Goal: Find specific page/section: Find specific page/section

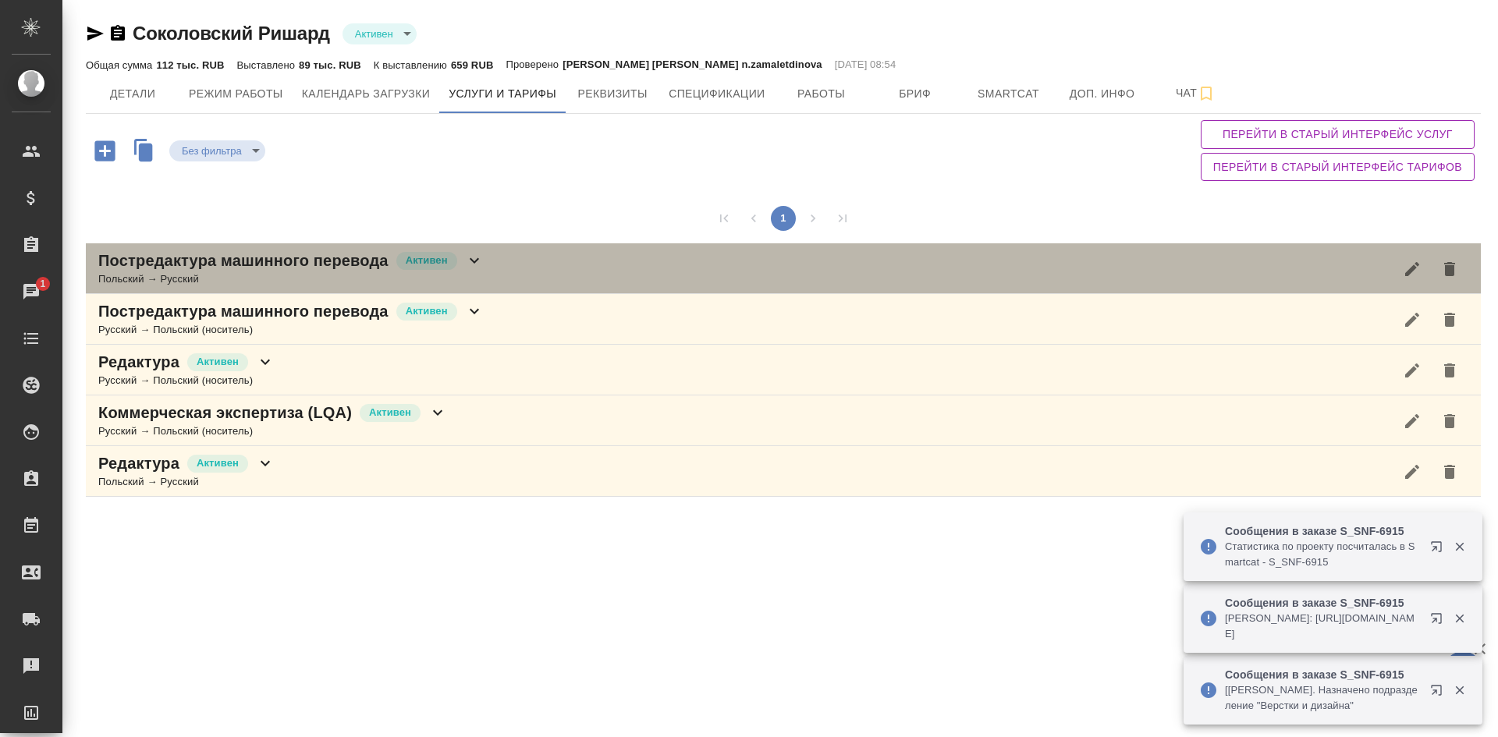
click at [492, 263] on div "Постредактура машинного перевода [PERSON_NAME] → Русский" at bounding box center [783, 268] width 1395 height 51
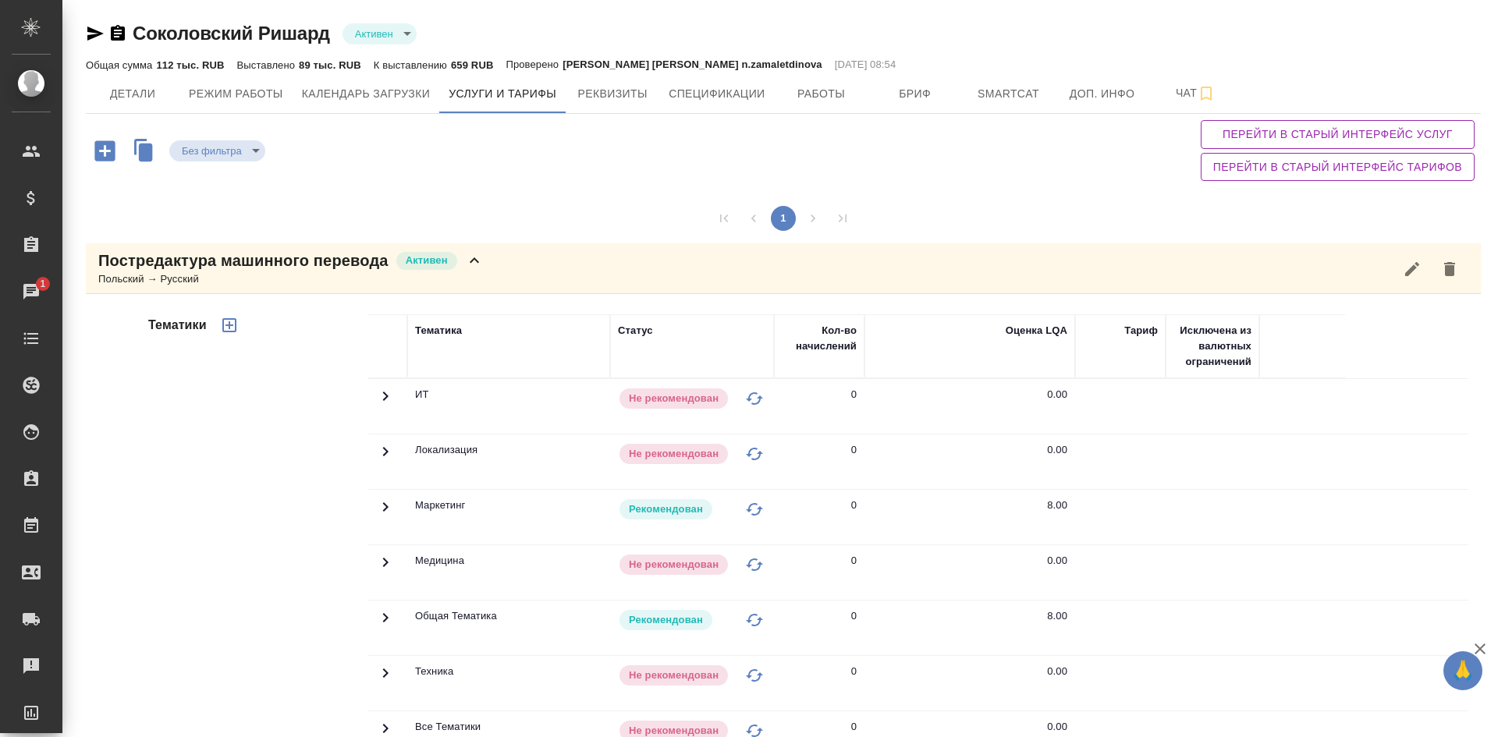
click at [492, 263] on div "Постредактура машинного перевода [PERSON_NAME] → Русский" at bounding box center [783, 268] width 1395 height 51
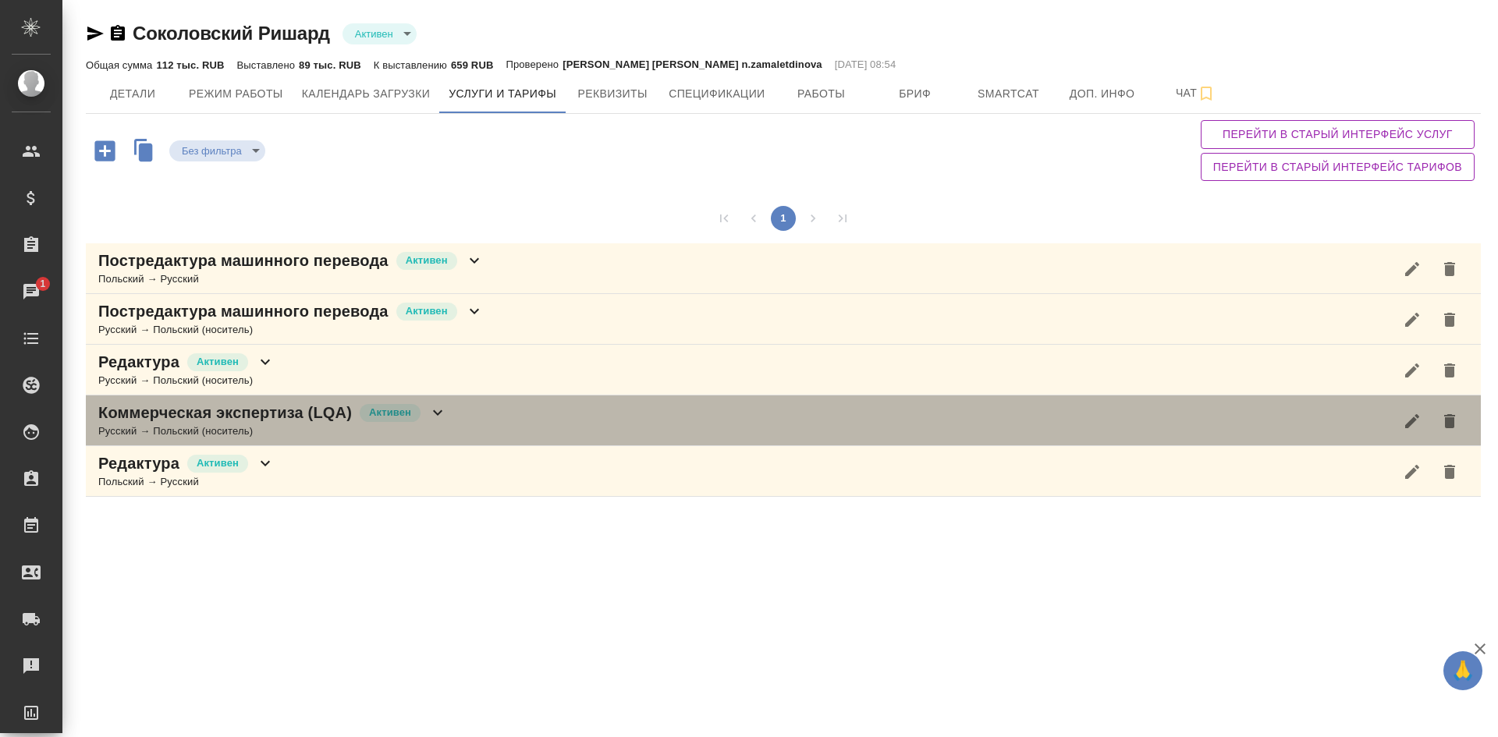
click at [411, 440] on div "Коммерческая экспертиза (LQA) Активен Русский → [DEMOGRAPHIC_DATA] (носитель)" at bounding box center [783, 421] width 1395 height 51
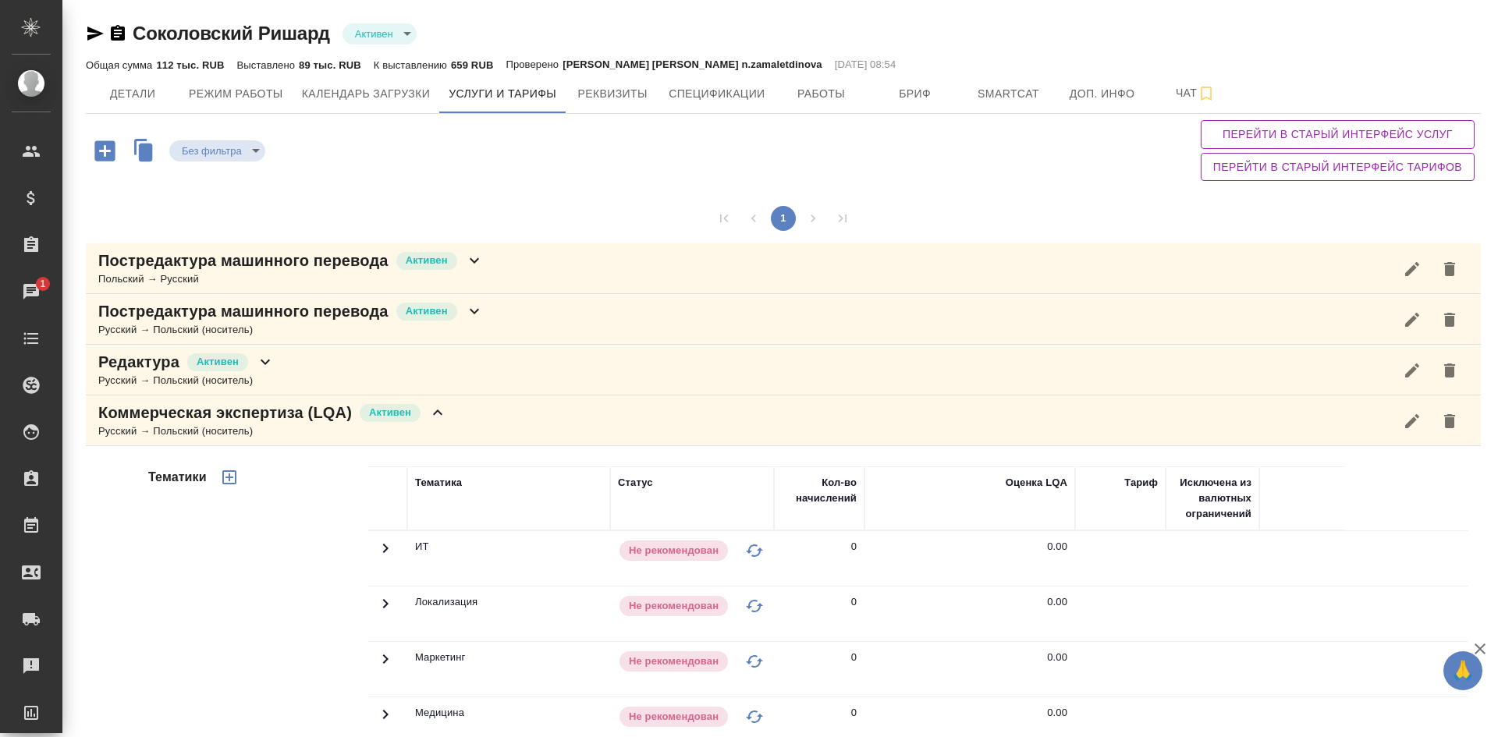
click at [411, 440] on div "Коммерческая экспертиза (LQA) Активен Русский → [DEMOGRAPHIC_DATA] (носитель)" at bounding box center [783, 421] width 1395 height 51
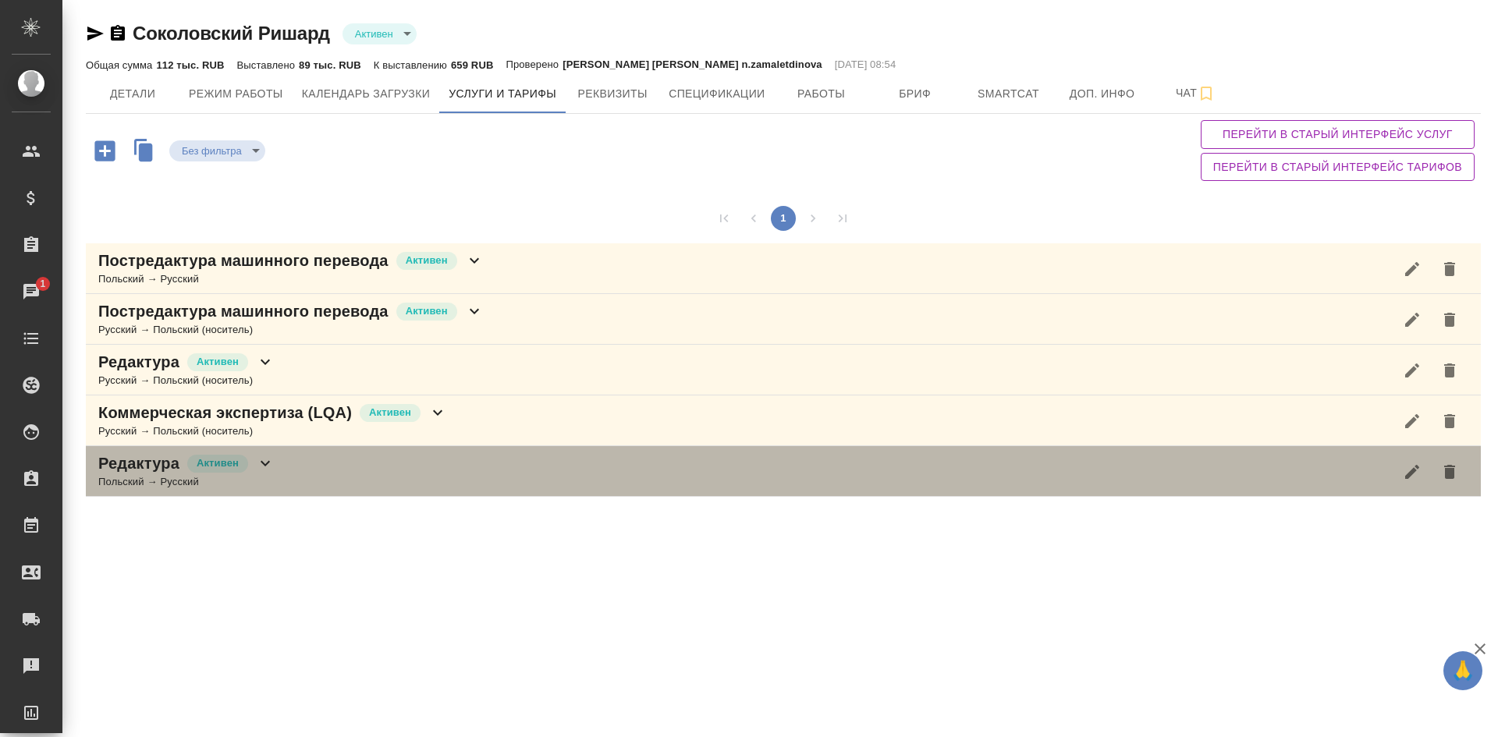
click at [349, 481] on div "Редактура [PERSON_NAME] → Русский" at bounding box center [783, 471] width 1395 height 51
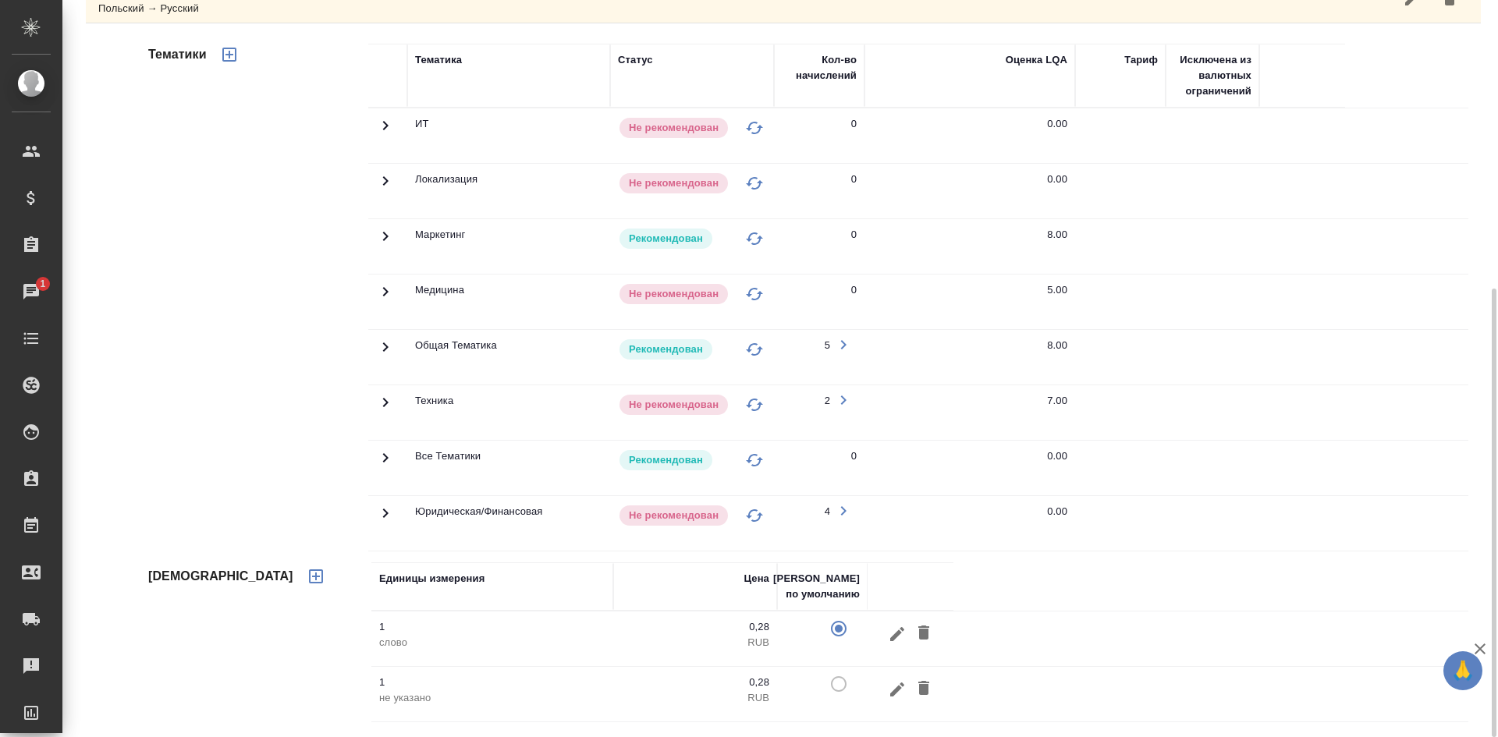
scroll to position [5, 0]
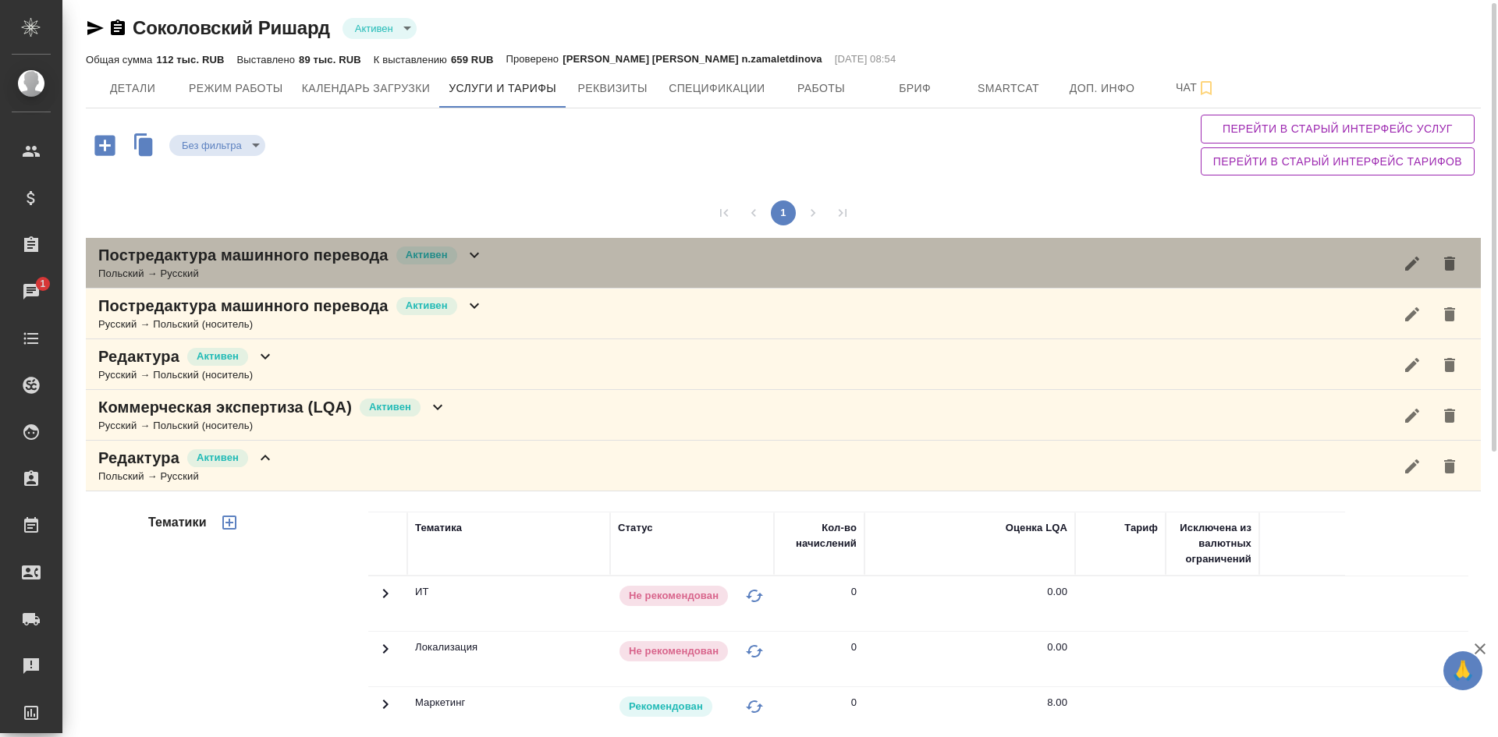
click at [480, 268] on div "Польский → Русский" at bounding box center [290, 274] width 385 height 16
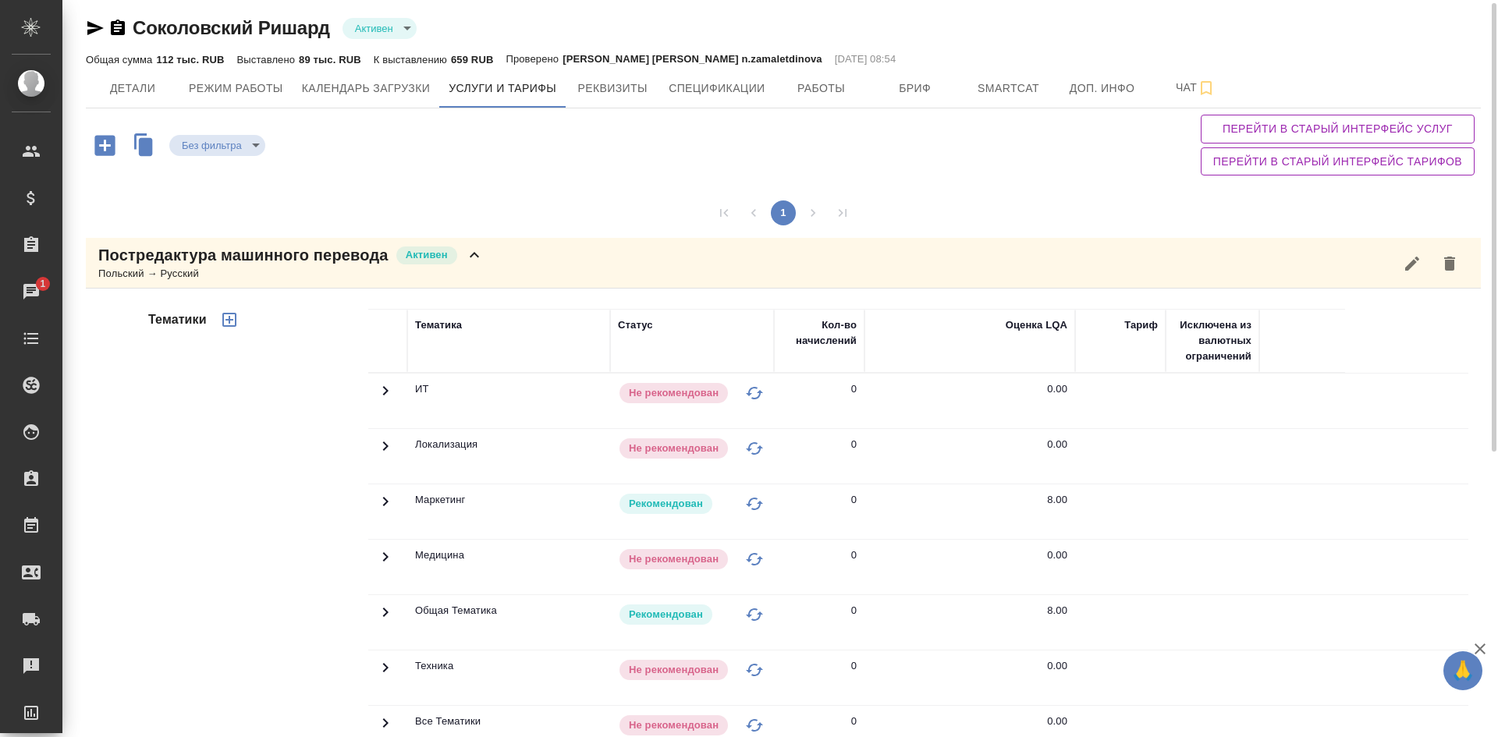
click at [480, 268] on div "Польский → Русский" at bounding box center [290, 274] width 385 height 16
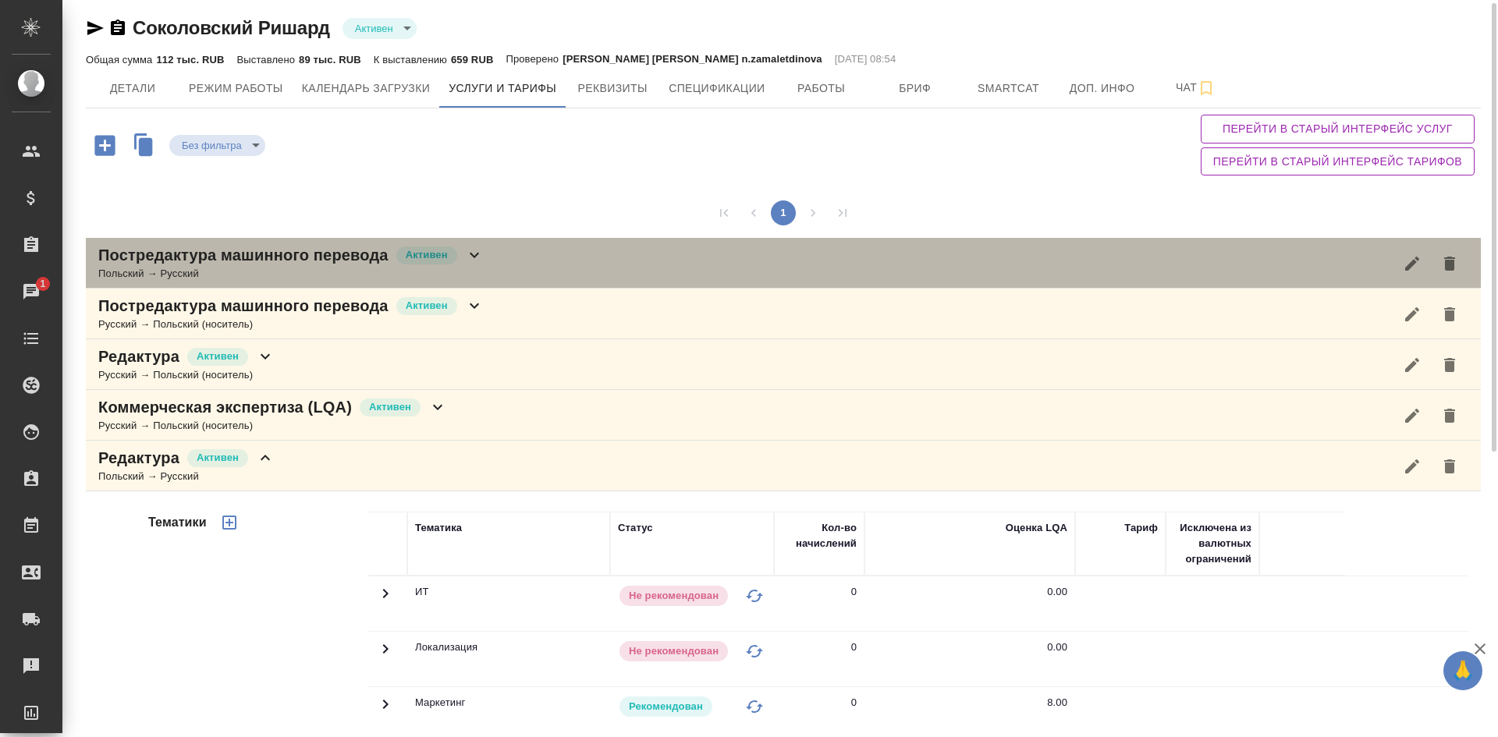
click at [480, 268] on div "Польский → Русский" at bounding box center [290, 274] width 385 height 16
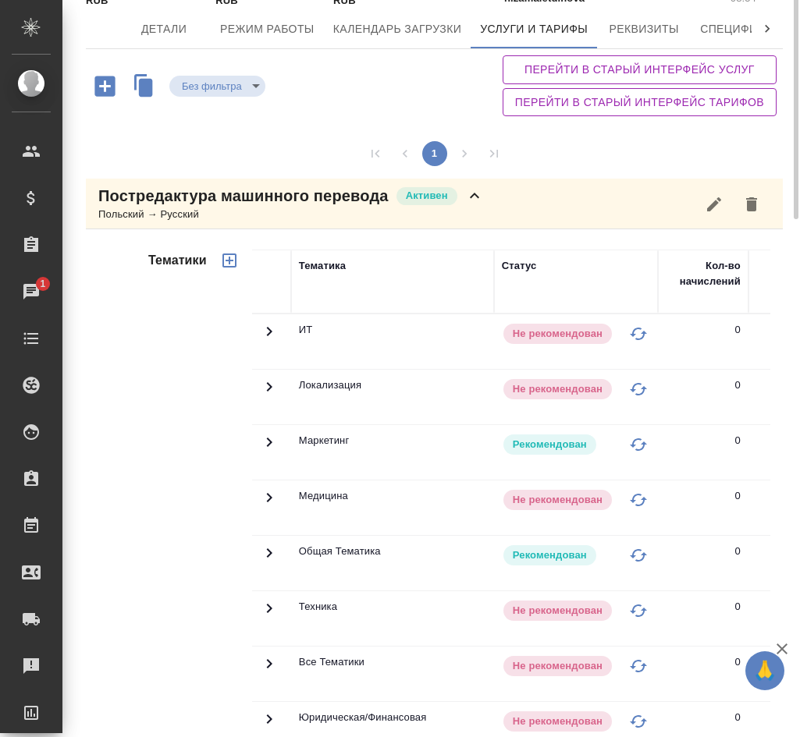
scroll to position [0, 0]
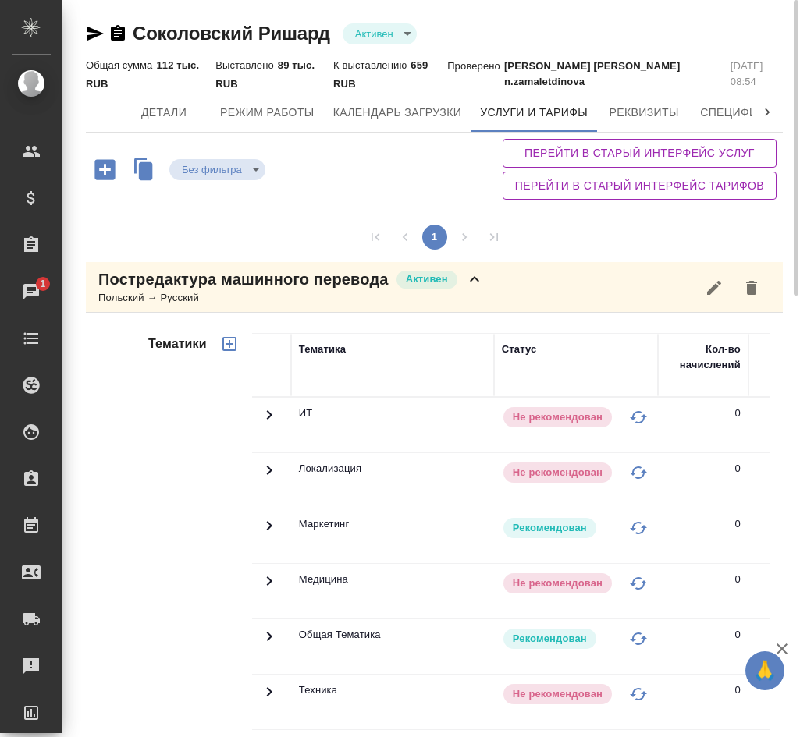
click at [276, 414] on icon at bounding box center [269, 415] width 19 height 19
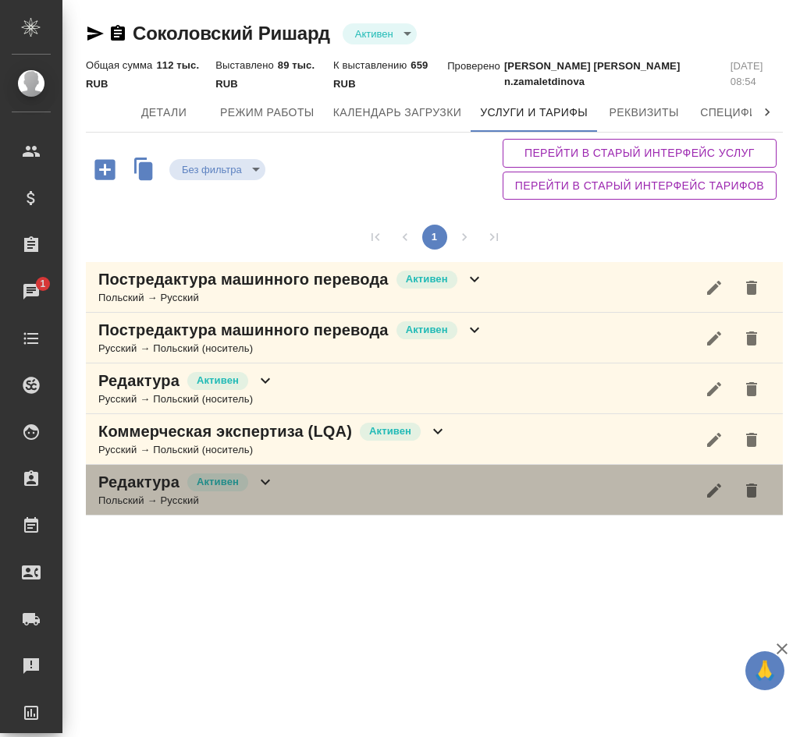
click at [273, 474] on icon at bounding box center [265, 482] width 19 height 19
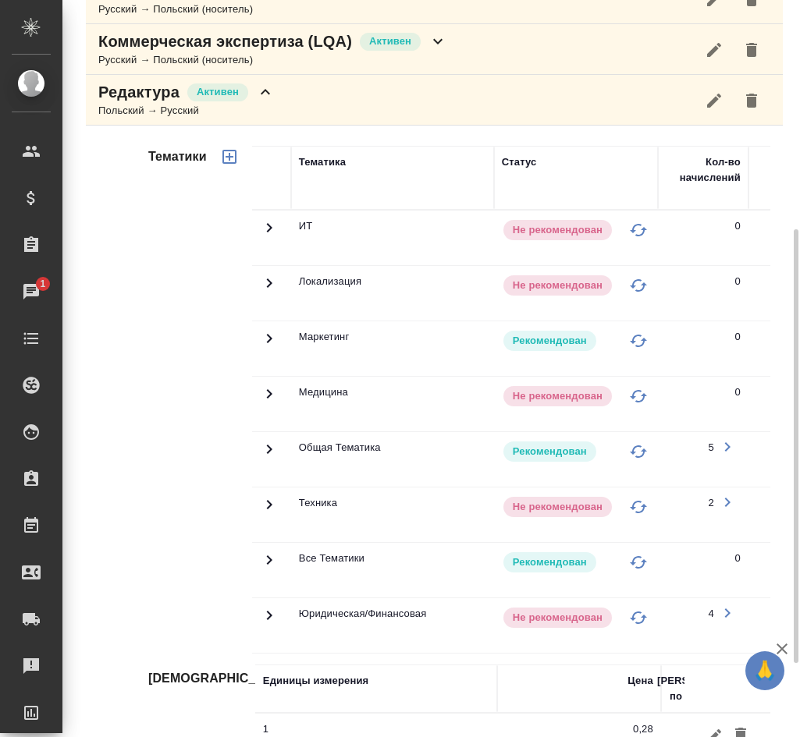
scroll to position [468, 0]
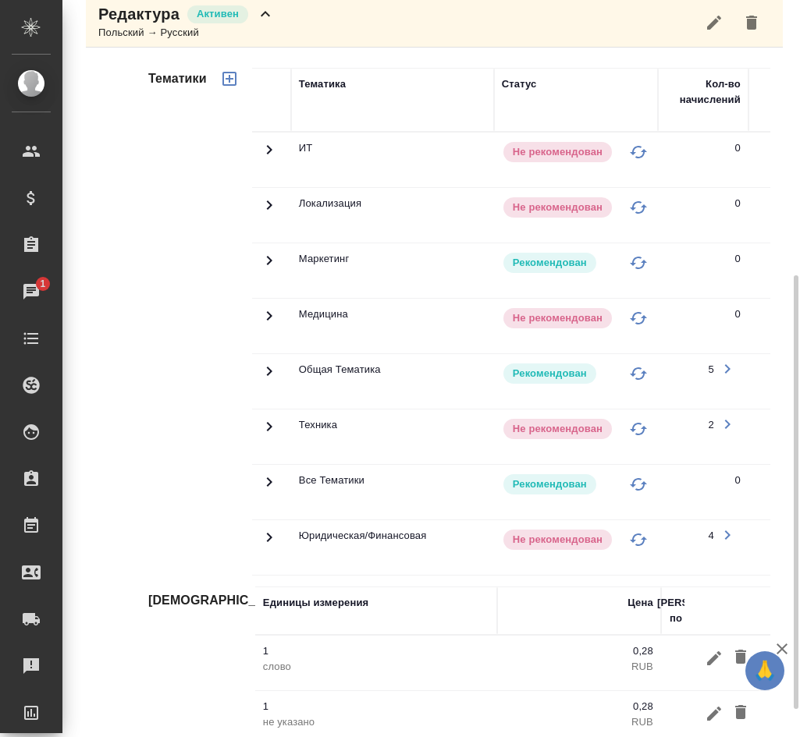
click at [269, 428] on icon at bounding box center [269, 426] width 19 height 19
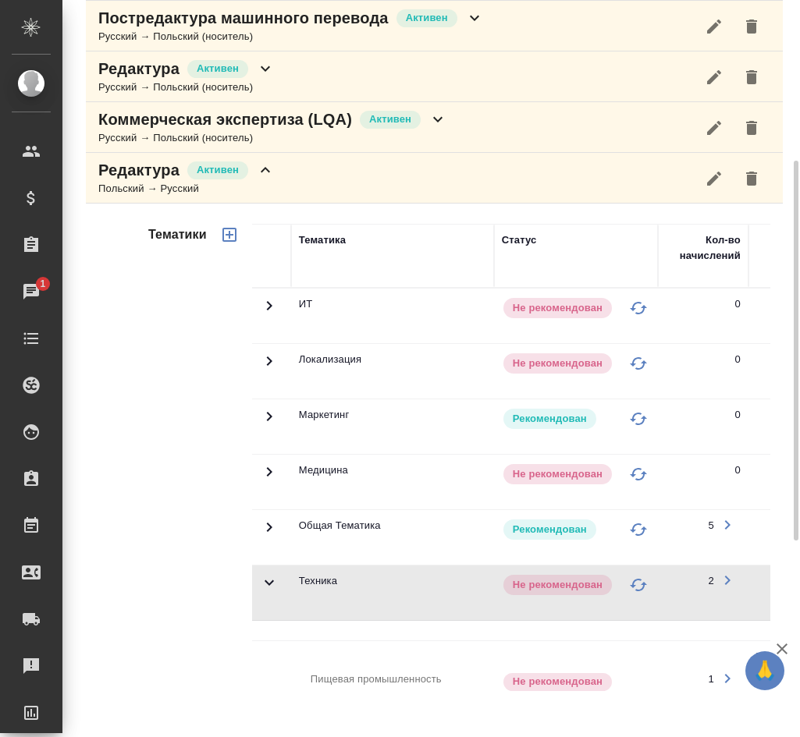
scroll to position [0, 0]
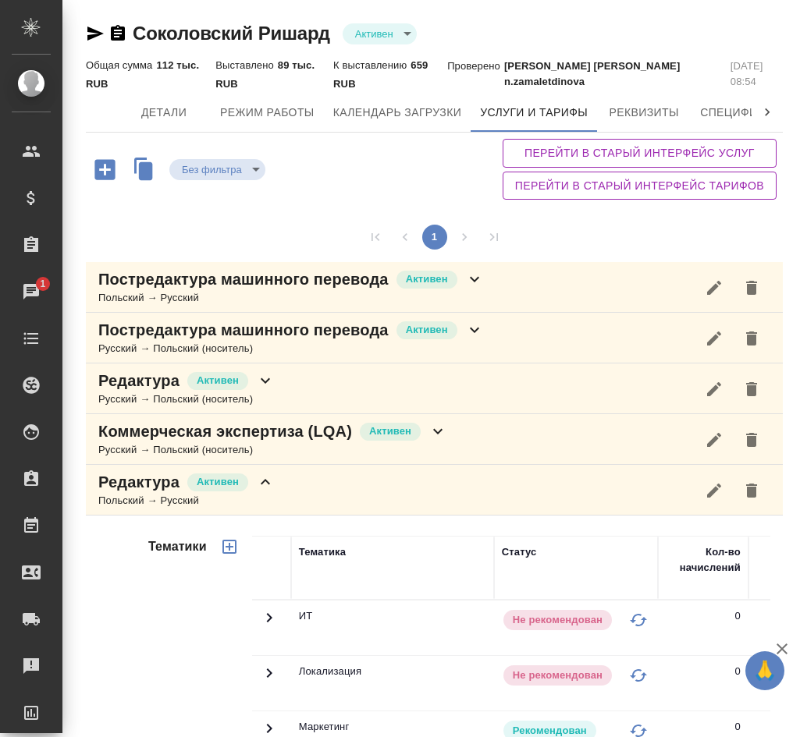
click at [273, 487] on icon at bounding box center [265, 482] width 19 height 19
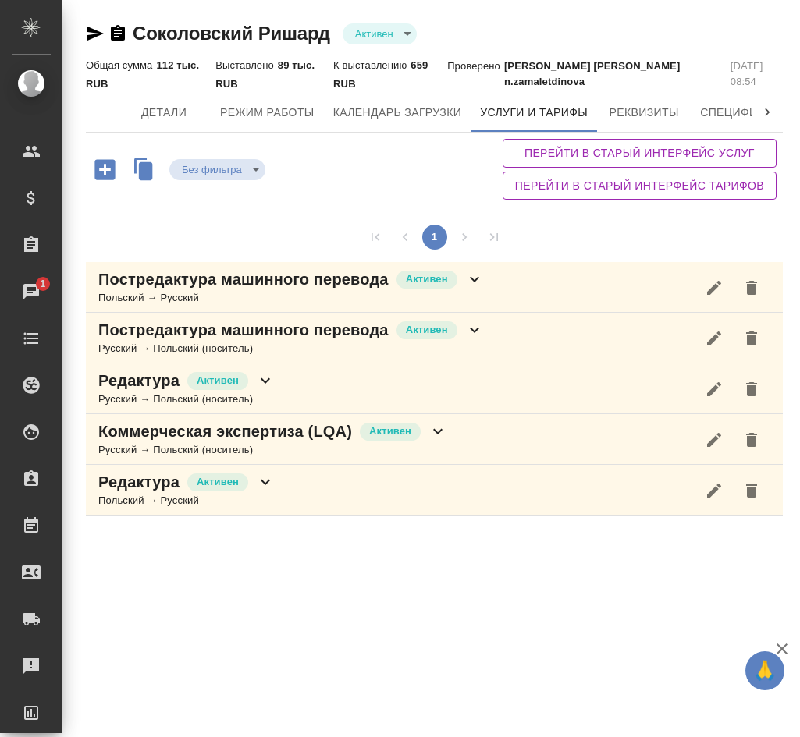
click at [712, 192] on span "Перейти в старый интерфейс тарифов" at bounding box center [639, 186] width 249 height 20
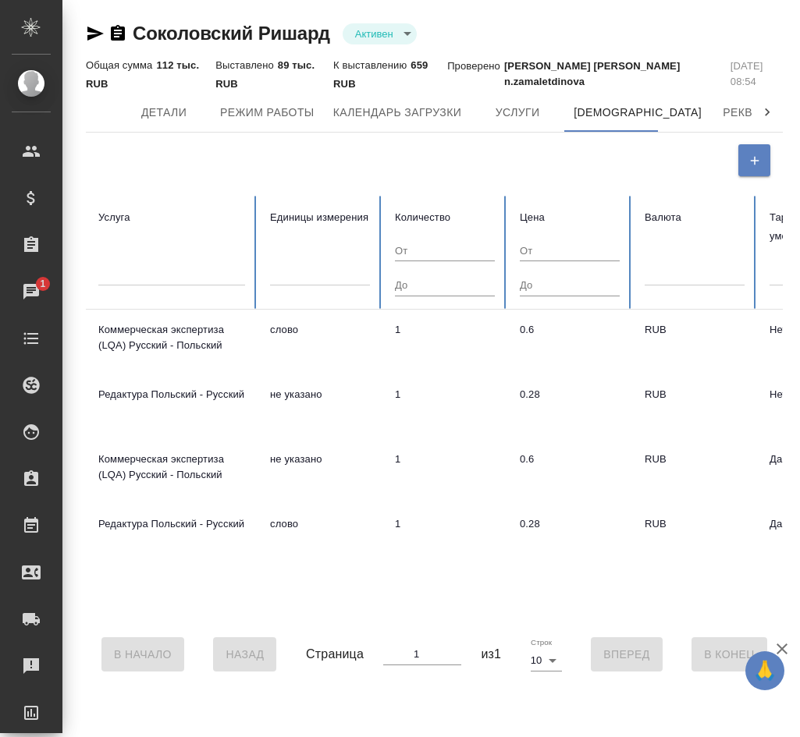
click at [243, 346] on td "Коммерческая экспертиза (LQA) Русский - Польский" at bounding box center [172, 342] width 172 height 65
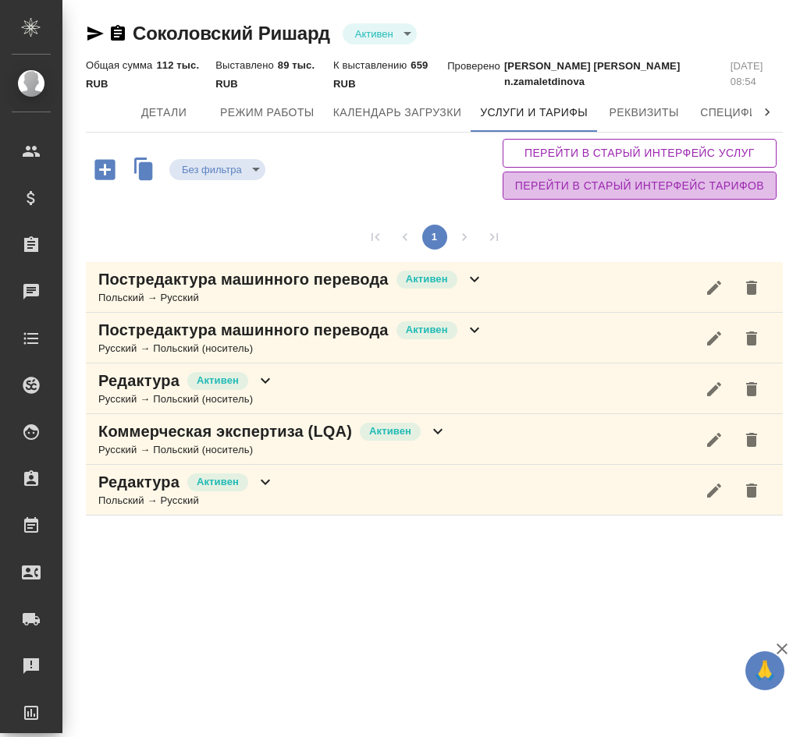
click at [737, 192] on span "Перейти в старый интерфейс тарифов" at bounding box center [639, 186] width 249 height 20
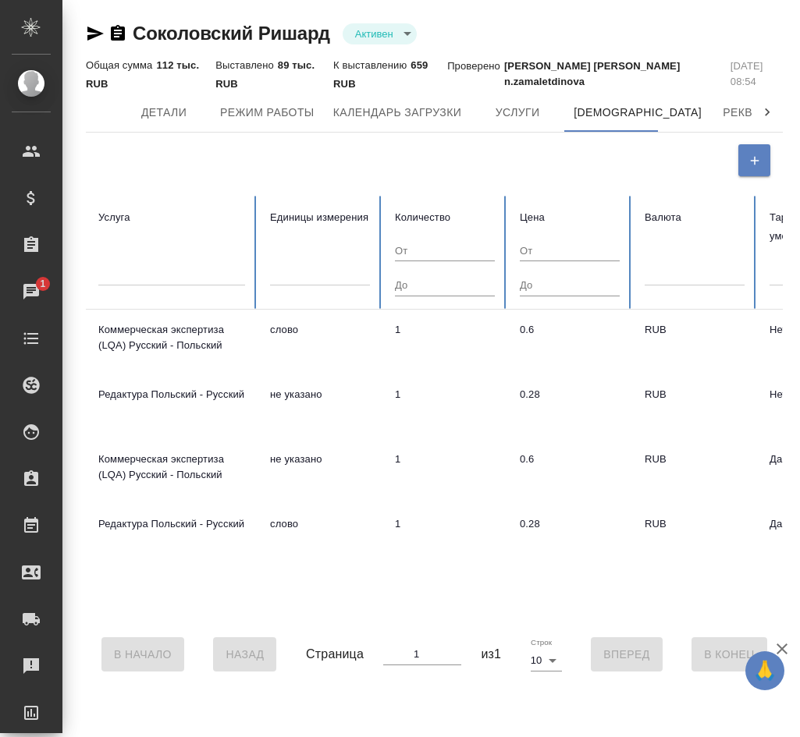
click at [403, 471] on td "1" at bounding box center [444, 471] width 125 height 65
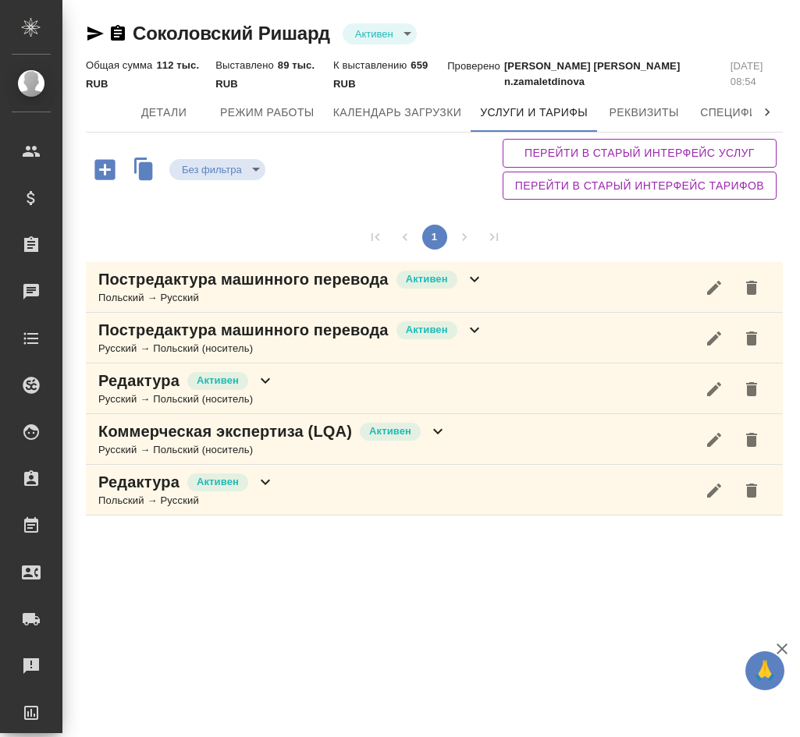
click at [538, 291] on div "Постредактура машинного перевода [PERSON_NAME] → Русский" at bounding box center [434, 287] width 697 height 51
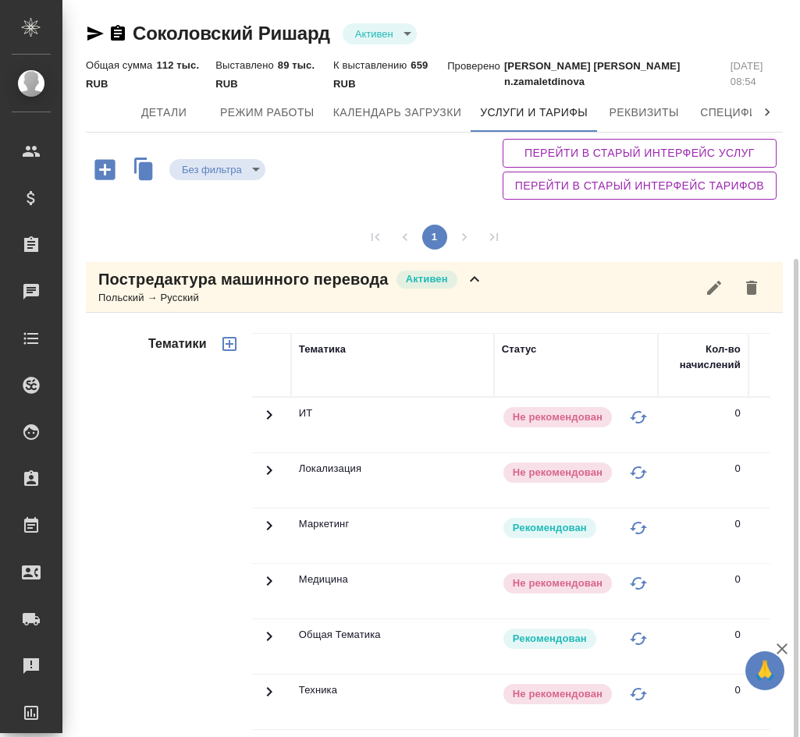
scroll to position [377, 0]
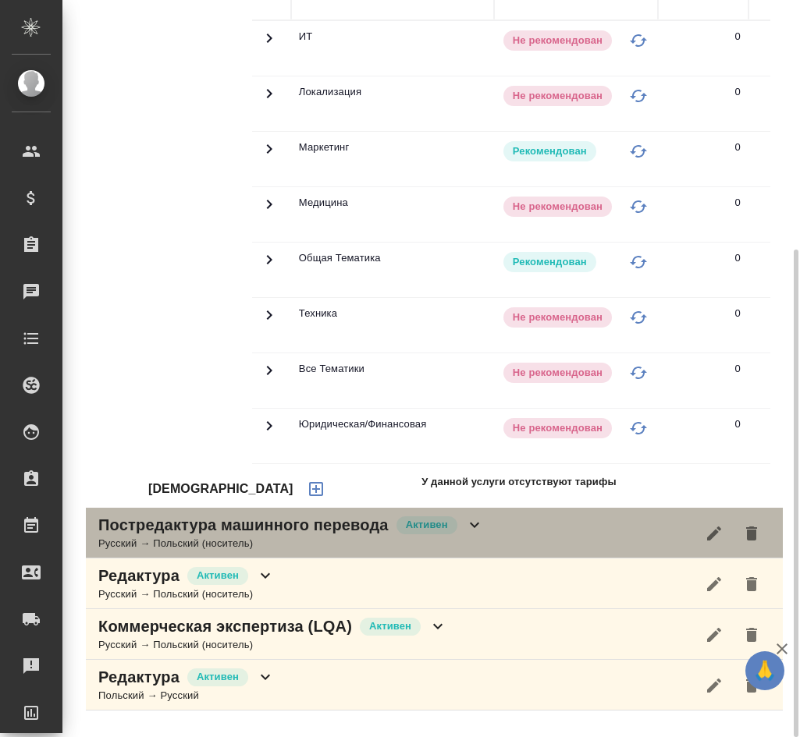
click at [398, 533] on span "Активен" at bounding box center [426, 525] width 61 height 16
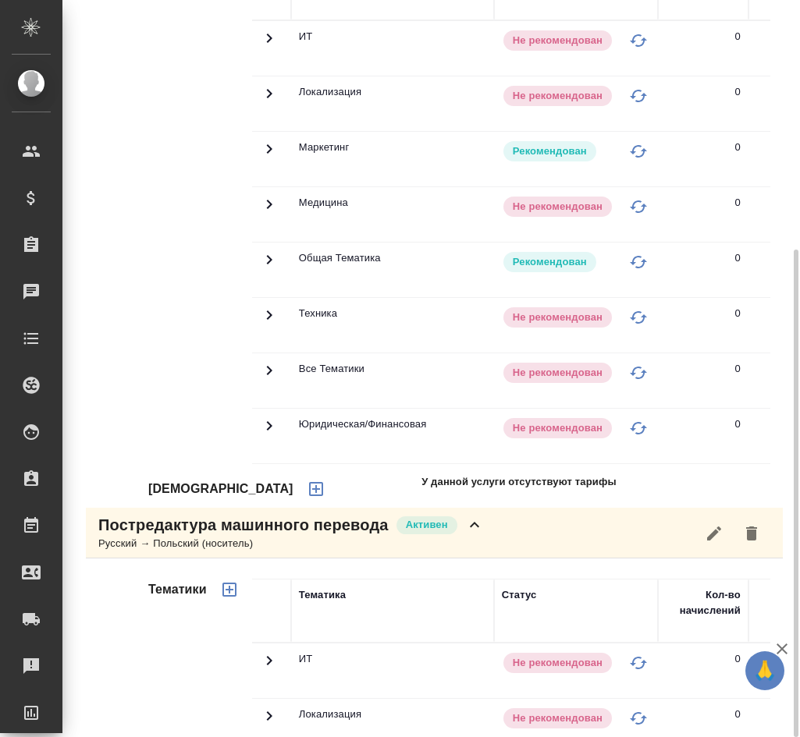
scroll to position [923, 0]
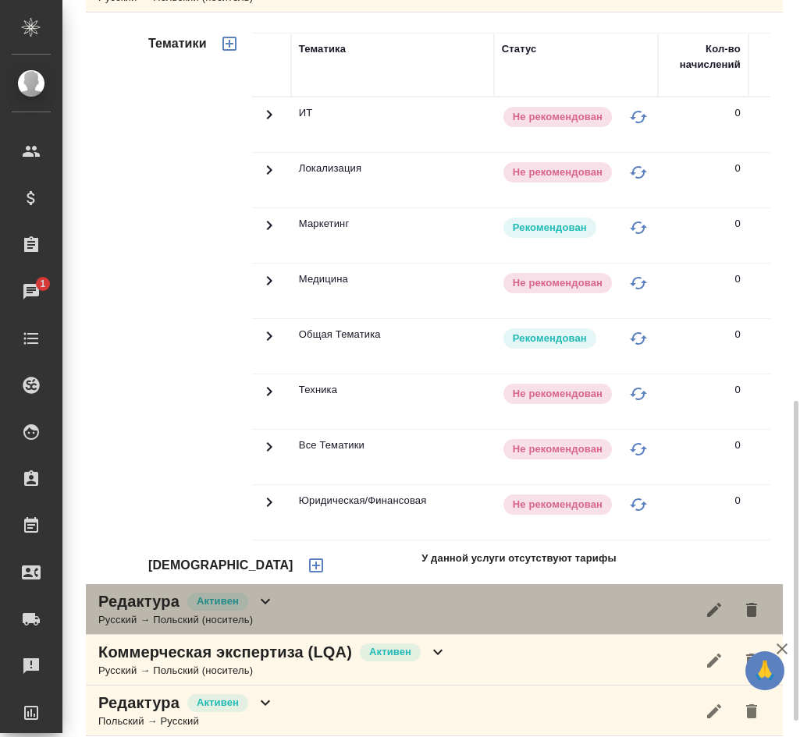
click at [370, 609] on div "Редактура Активен Русский → Польский (носитель)" at bounding box center [434, 609] width 697 height 51
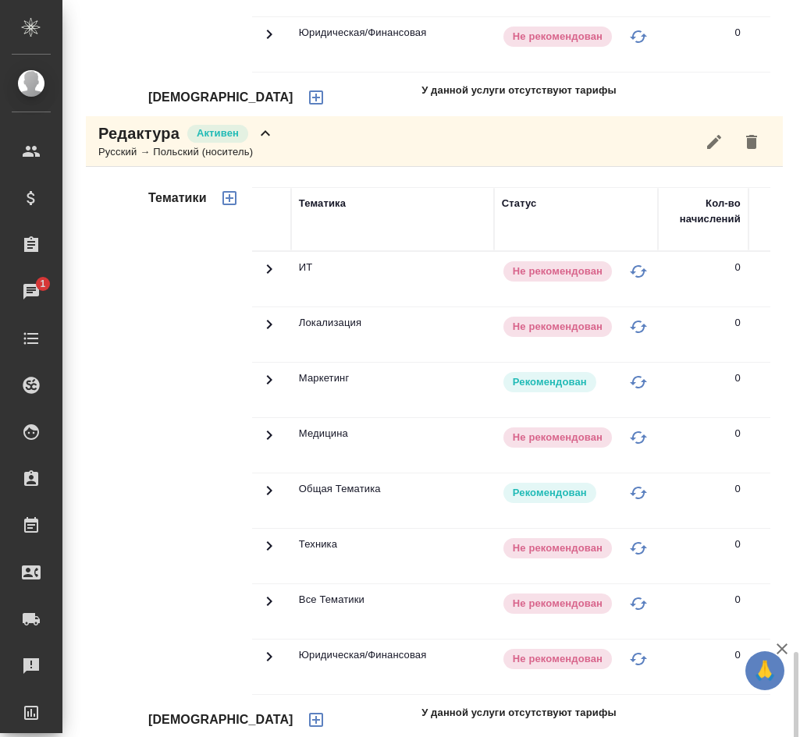
scroll to position [1544, 0]
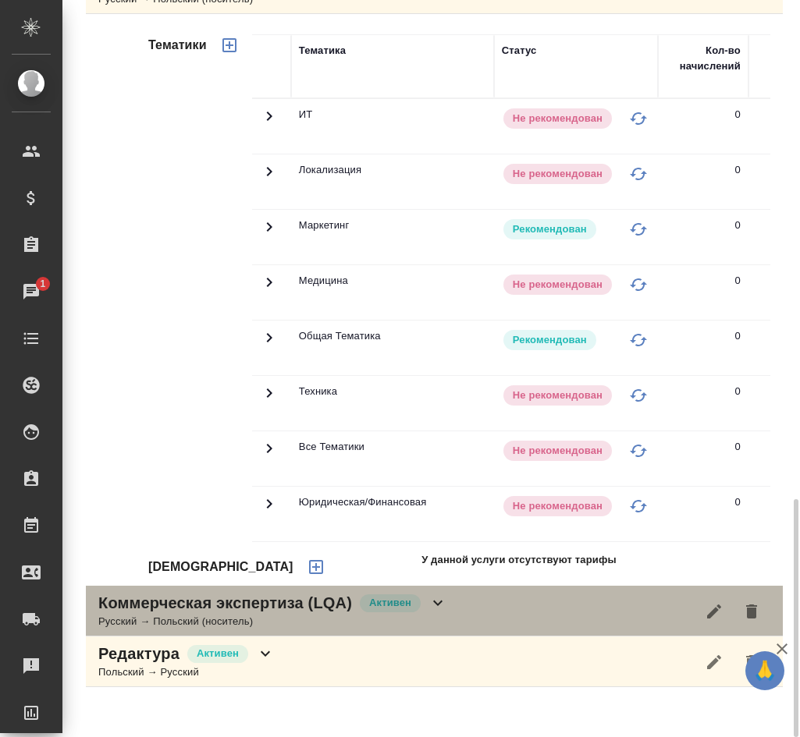
click at [289, 614] on p "Коммерческая экспертиза (LQA)" at bounding box center [225, 603] width 254 height 22
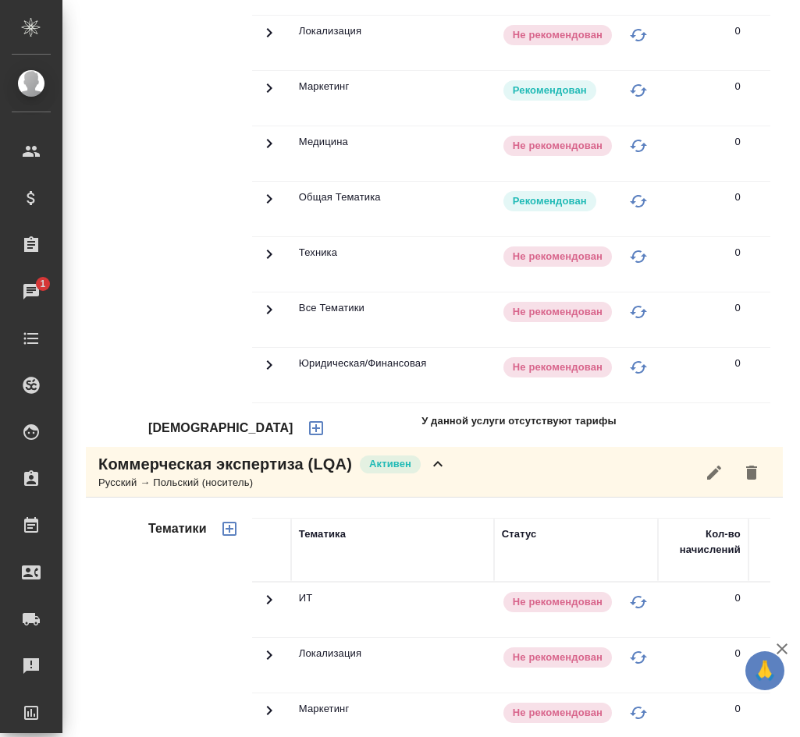
scroll to position [2267, 0]
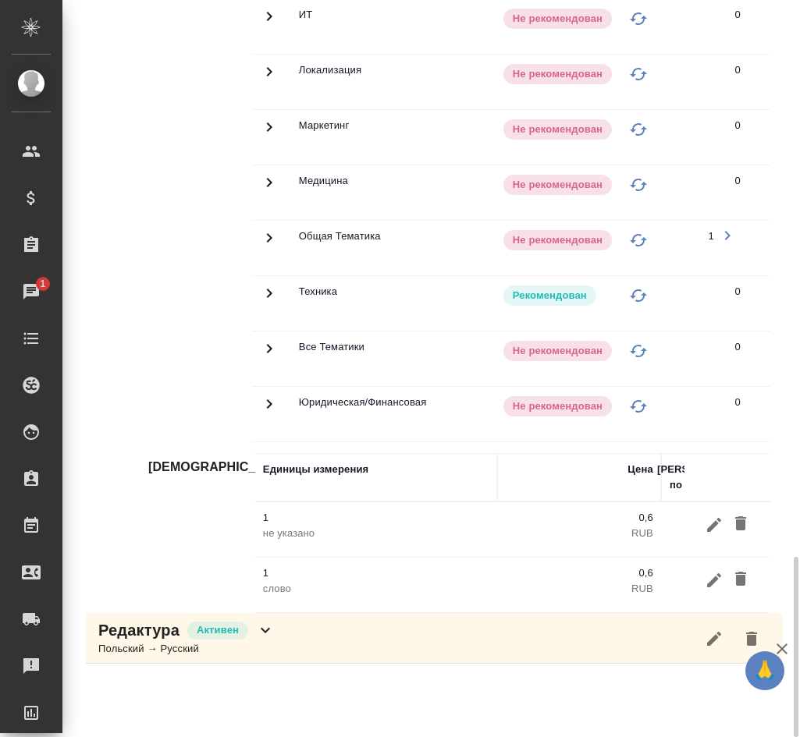
click at [348, 664] on div "Редактура [PERSON_NAME] → Русский" at bounding box center [434, 638] width 697 height 51
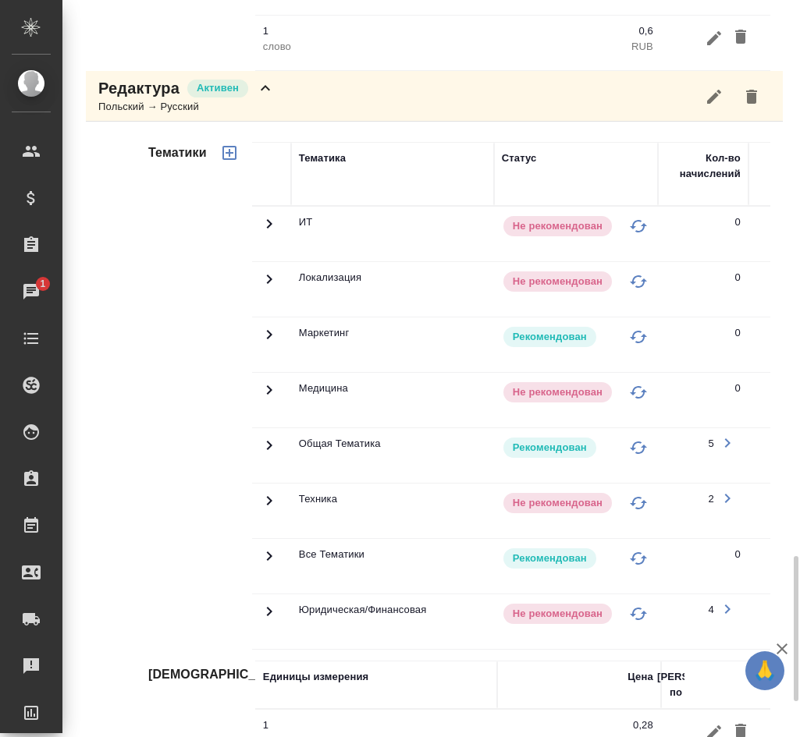
scroll to position [2989, 0]
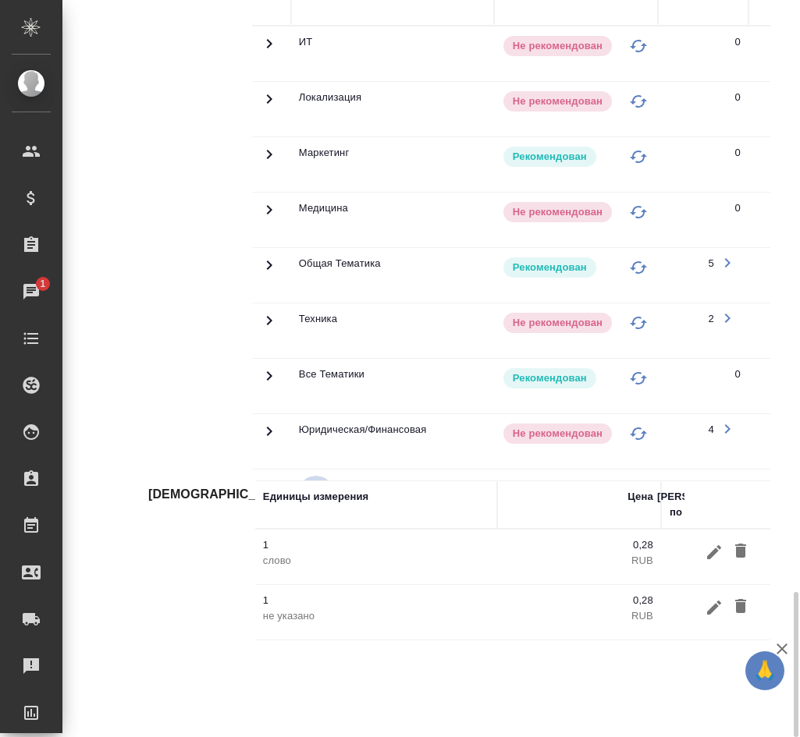
click at [307, 504] on icon "button" at bounding box center [316, 494] width 19 height 19
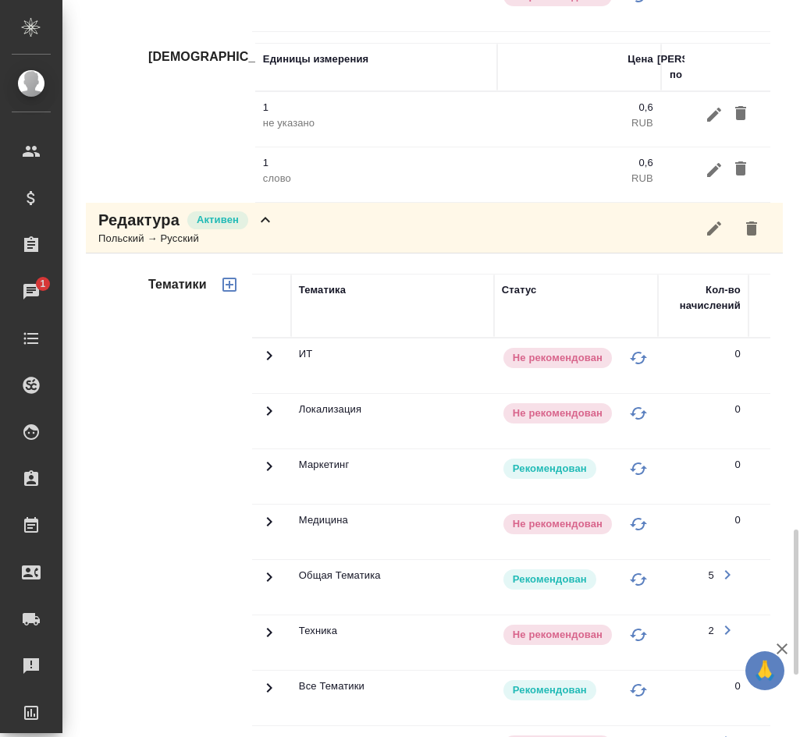
scroll to position [2599, 0]
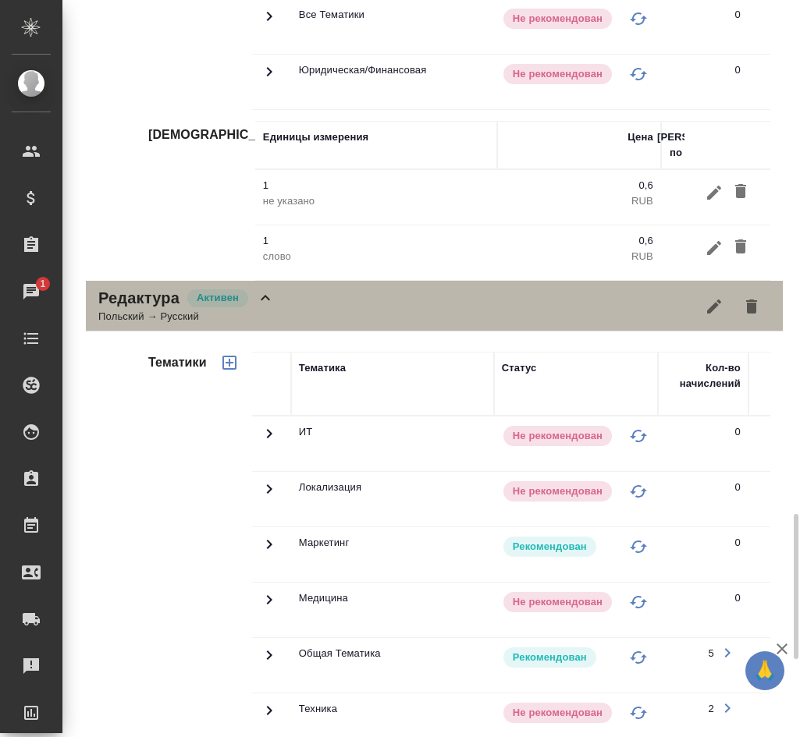
click at [213, 307] on div "Активен" at bounding box center [217, 298] width 61 height 18
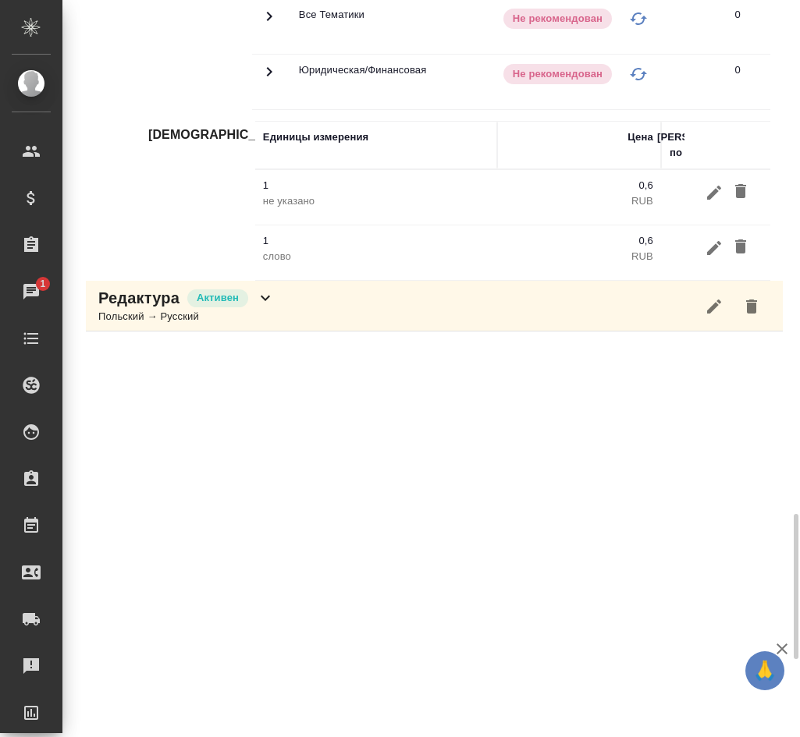
scroll to position [2521, 0]
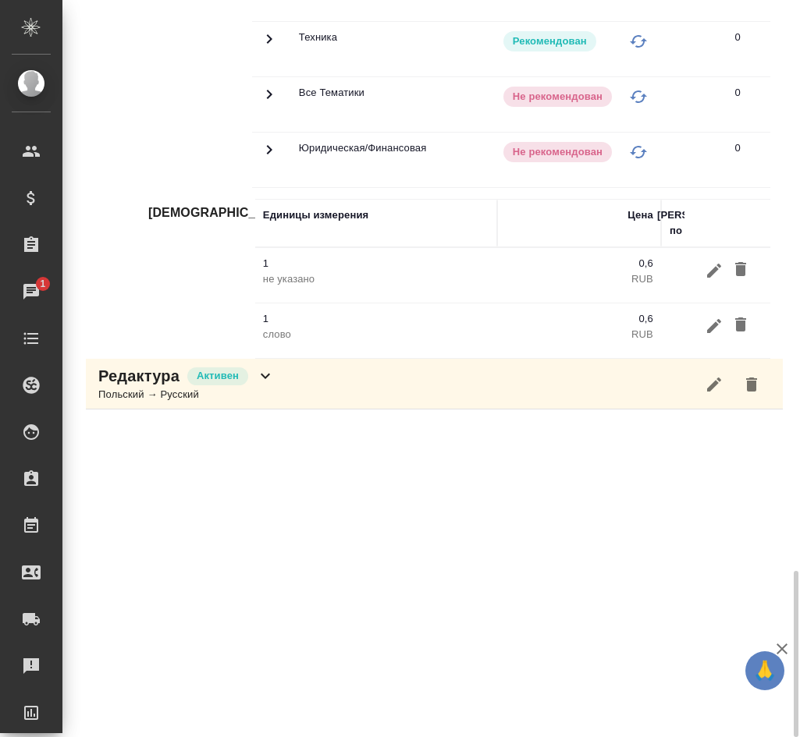
click at [219, 403] on div "Польский → Русский" at bounding box center [186, 395] width 176 height 16
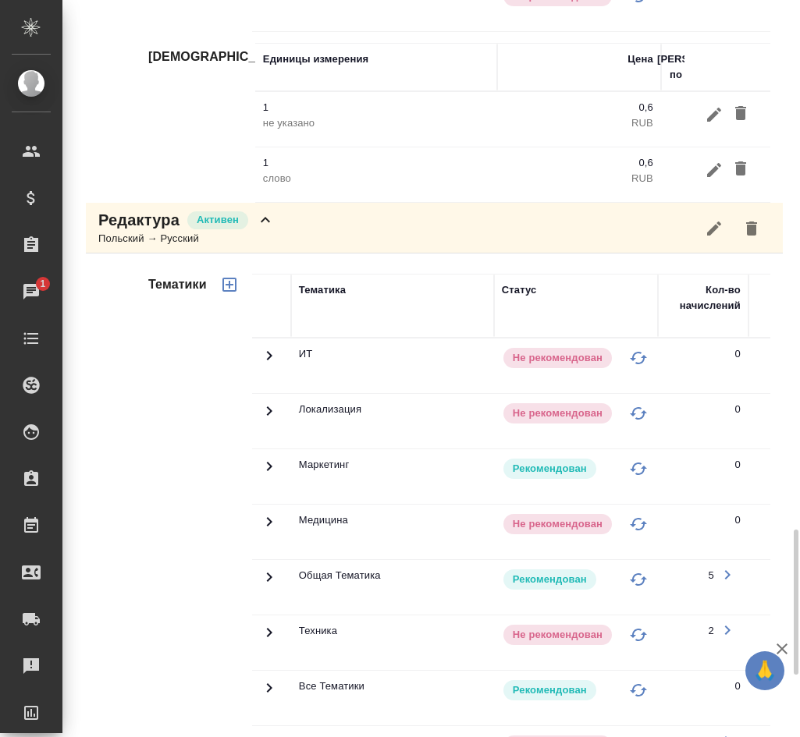
scroll to position [2833, 0]
